Goal: Task Accomplishment & Management: Use online tool/utility

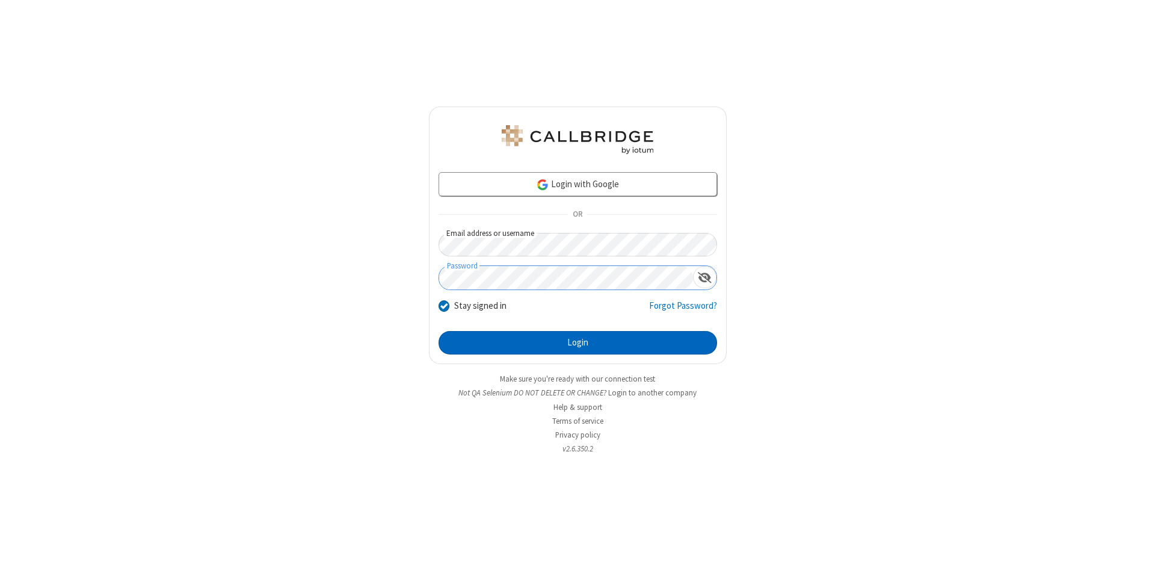
click at [577, 343] on button "Login" at bounding box center [577, 343] width 278 height 24
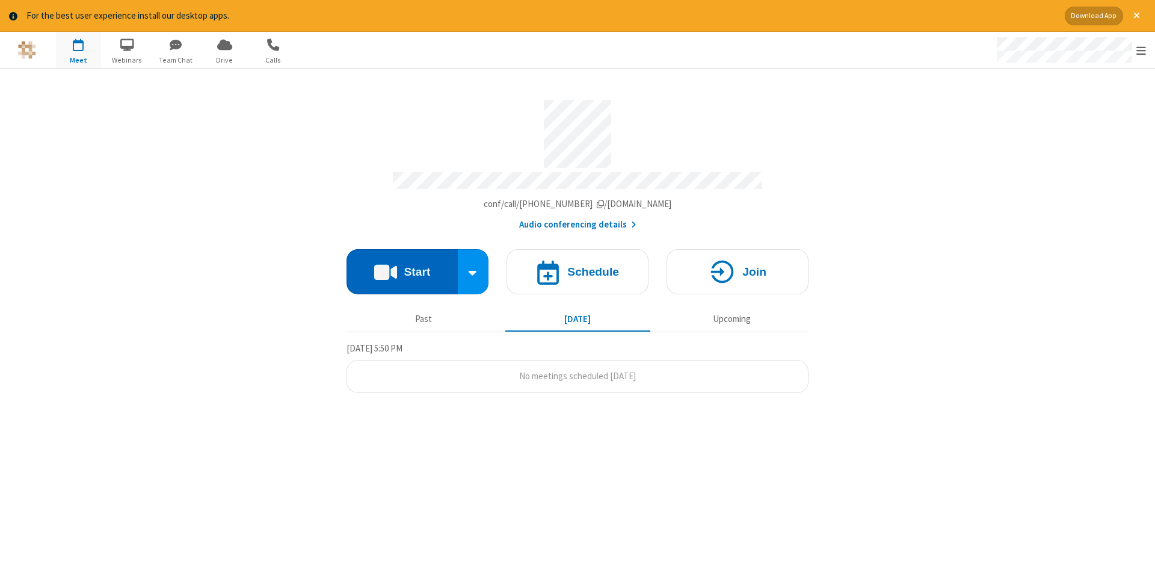
click at [402, 267] on button "Start" at bounding box center [401, 271] width 111 height 45
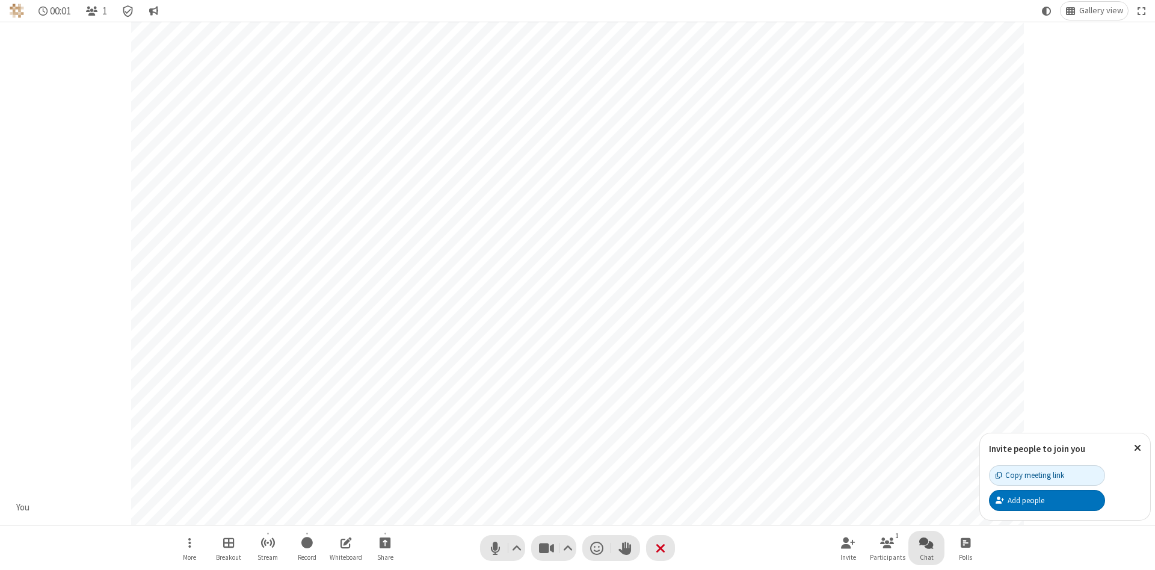
click at [926, 542] on span "Open chat" at bounding box center [926, 542] width 14 height 15
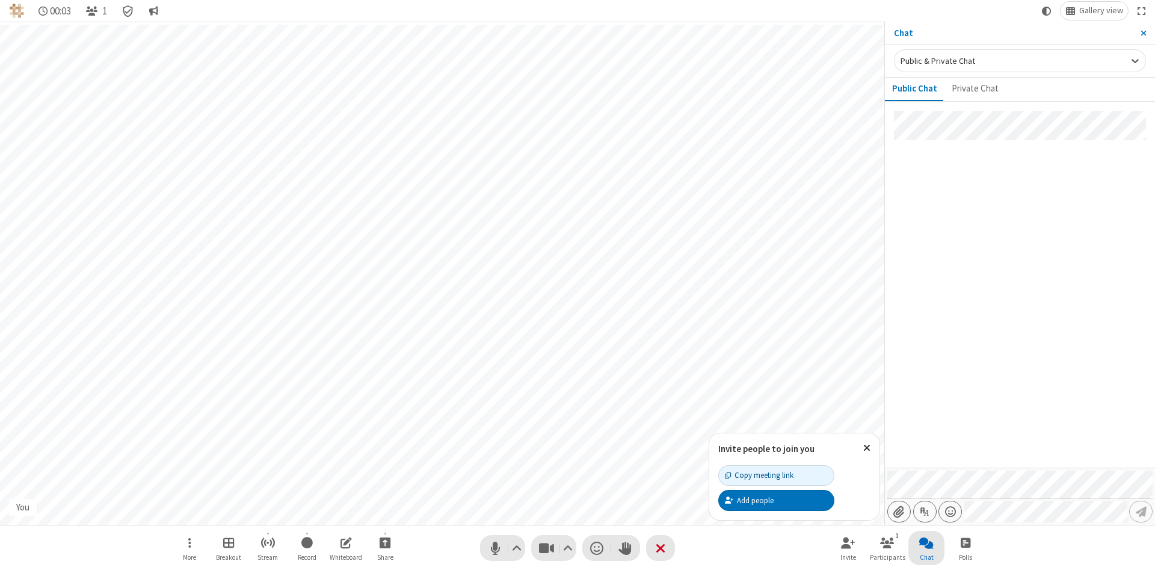
type input "C:\fakepath\doc_test.docx"
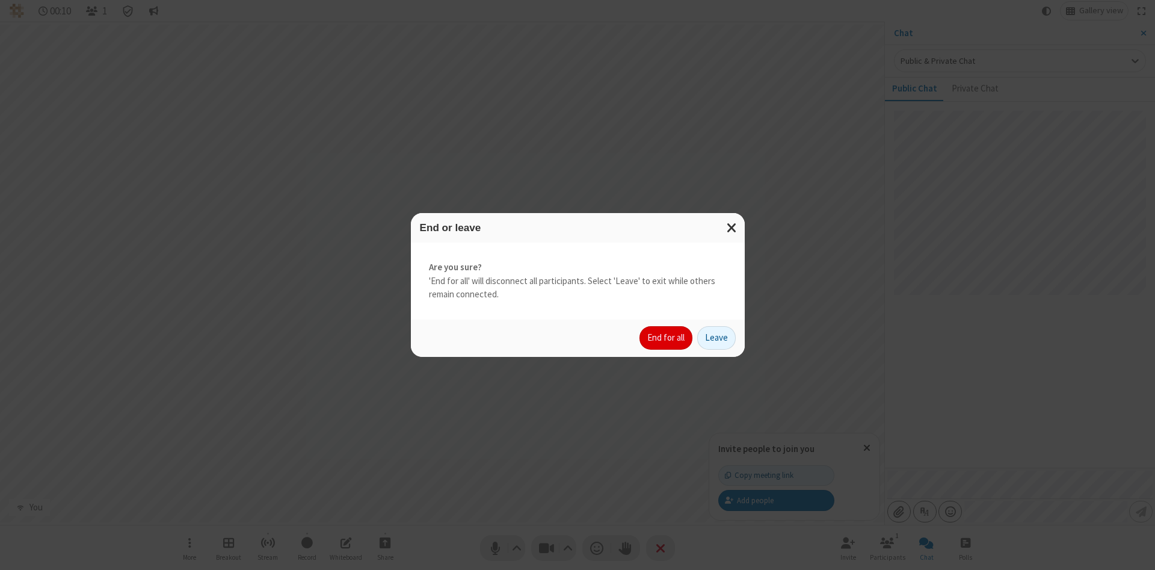
click at [666, 337] on button "End for all" at bounding box center [665, 338] width 53 height 24
